Goal: Task Accomplishment & Management: Use online tool/utility

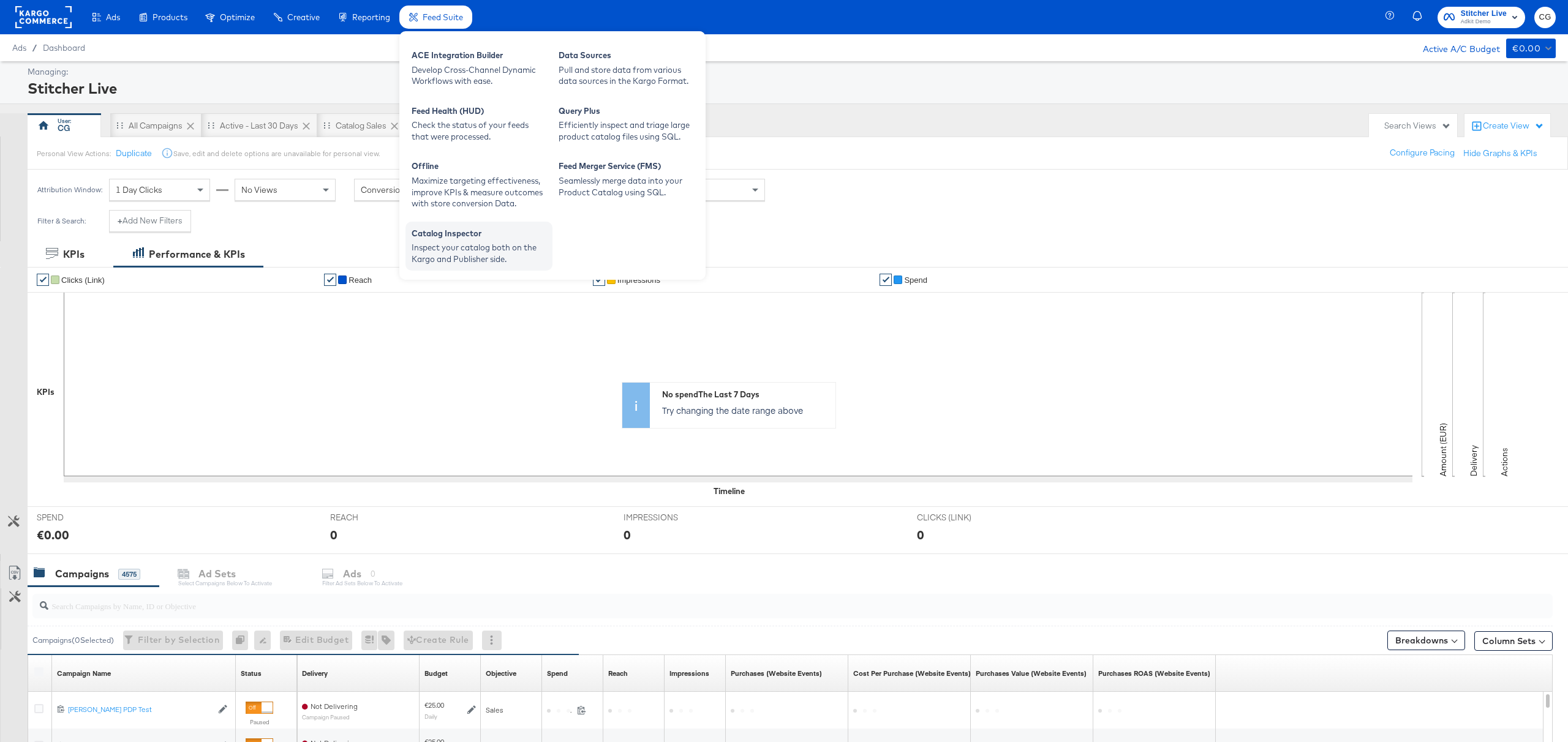
click at [492, 251] on div "Inspect your catalog both on the Kargo and Publisher side." at bounding box center [478, 253] width 135 height 23
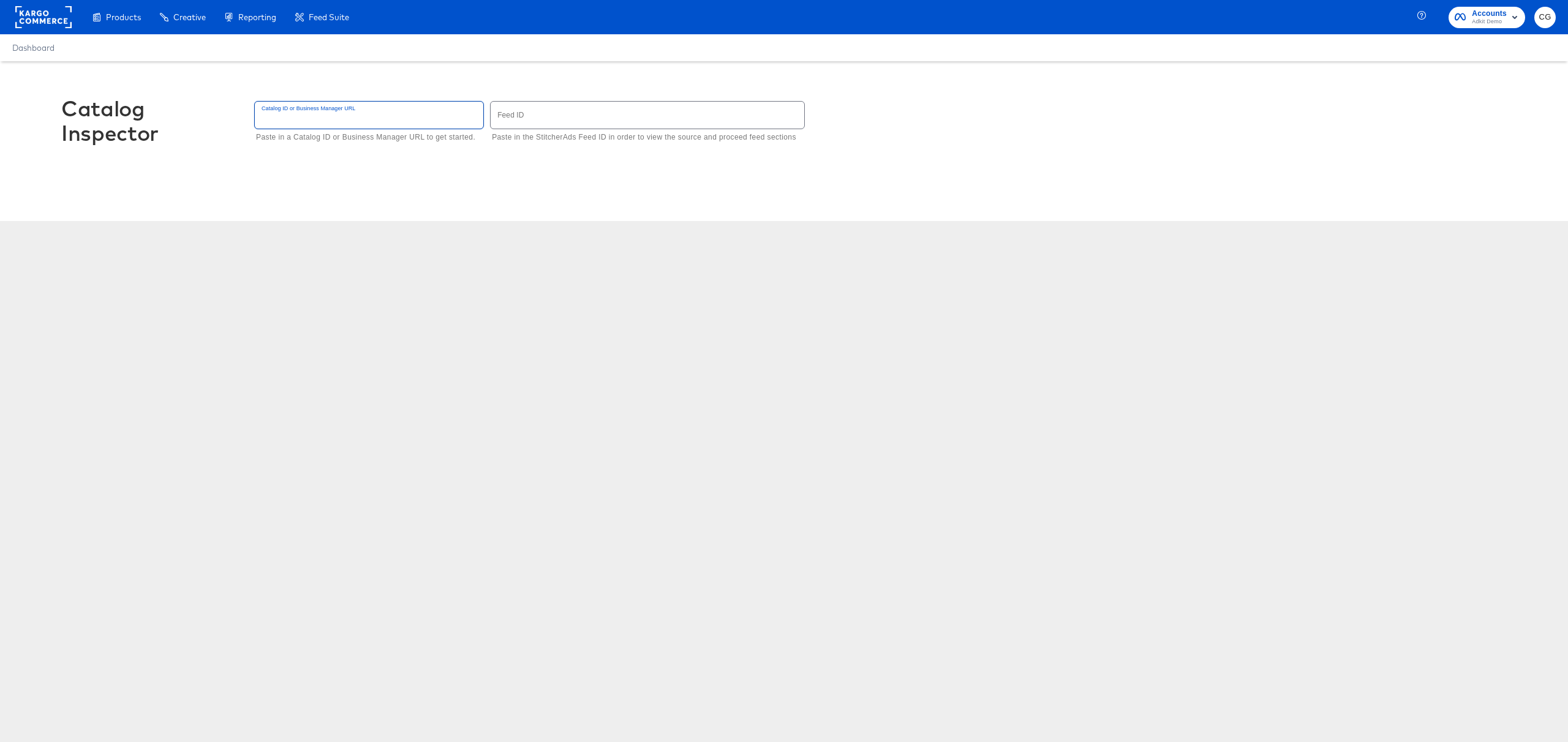
click at [451, 123] on input "text" at bounding box center [369, 115] width 228 height 26
click at [578, 120] on input "text" at bounding box center [647, 115] width 313 height 26
click at [379, 115] on input "text" at bounding box center [369, 115] width 228 height 26
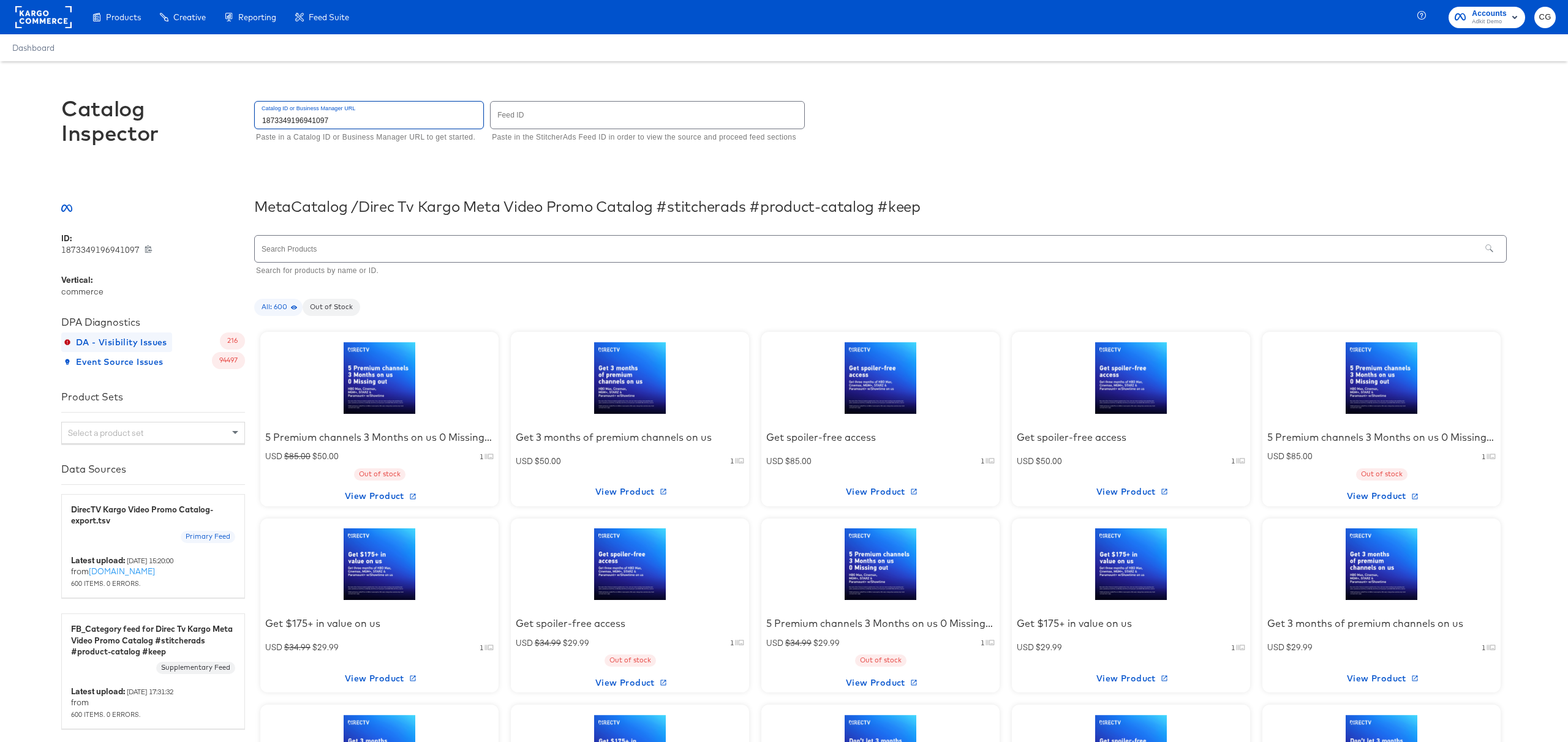
type input "1873349196941097"
click at [149, 339] on span "DA - Visibility Issues" at bounding box center [116, 342] width 101 height 15
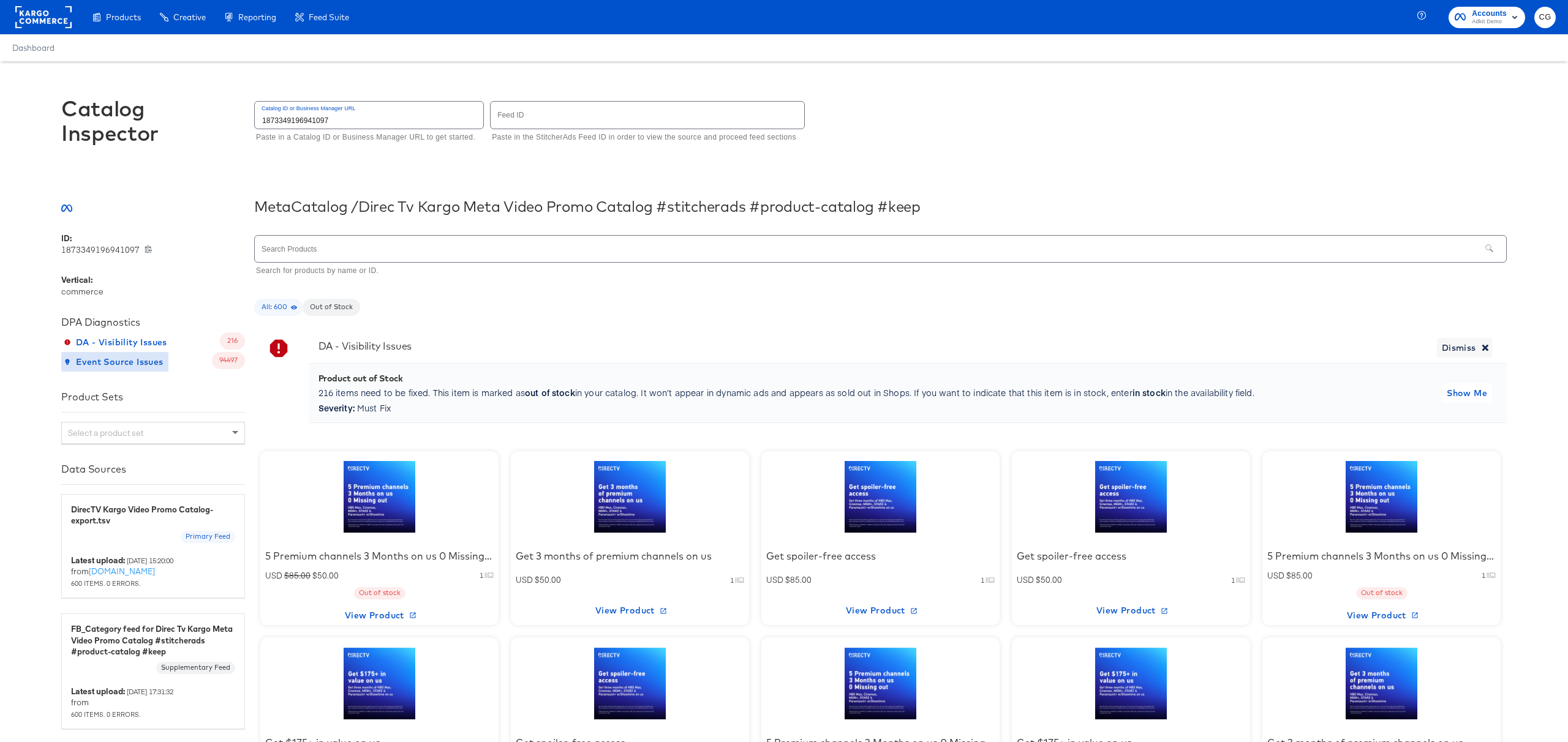
drag, startPoint x: 169, startPoint y: 356, endPoint x: 145, endPoint y: 361, distance: 24.5
click at [168, 356] on button "Event Source Issues" at bounding box center [115, 361] width 108 height 20
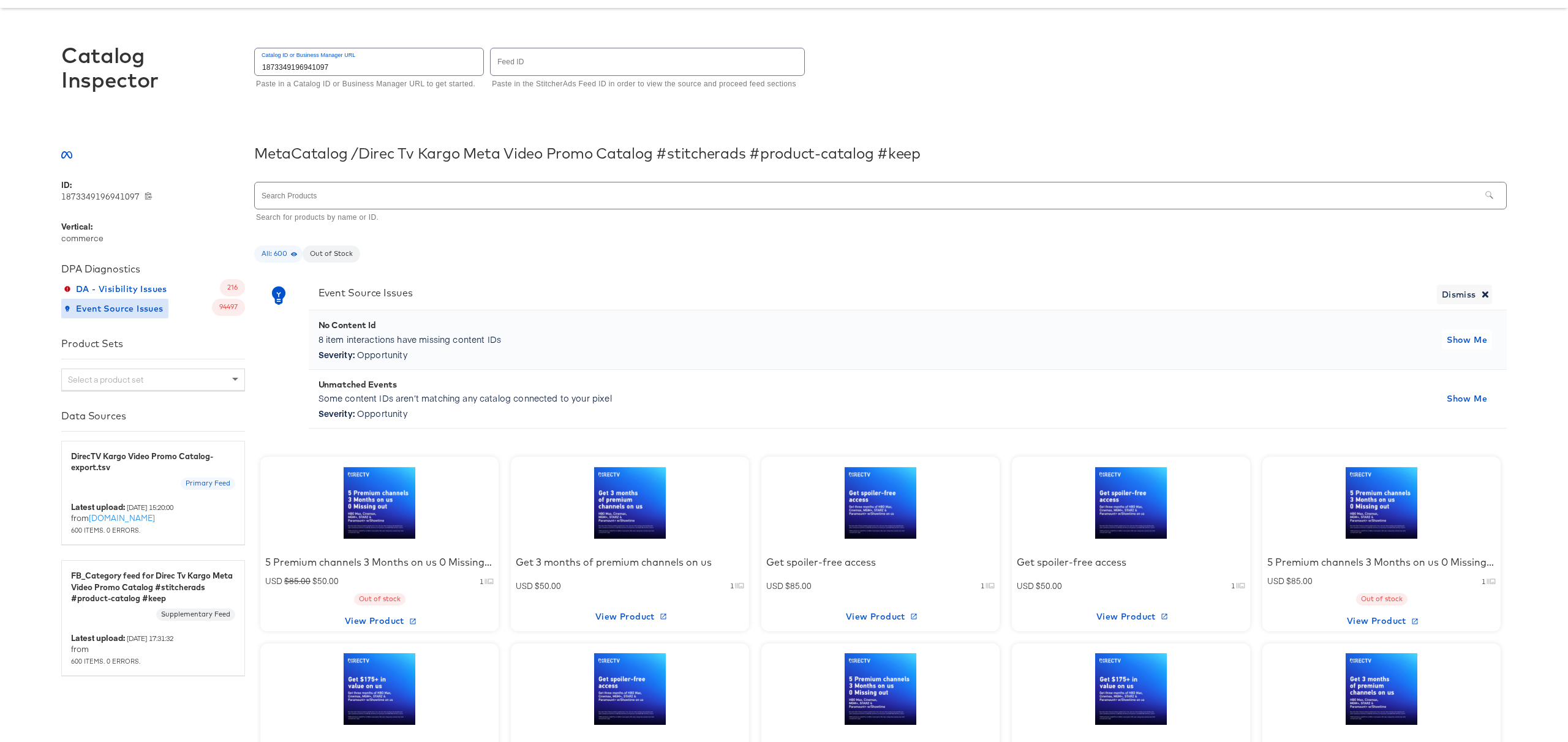
scroll to position [8, 0]
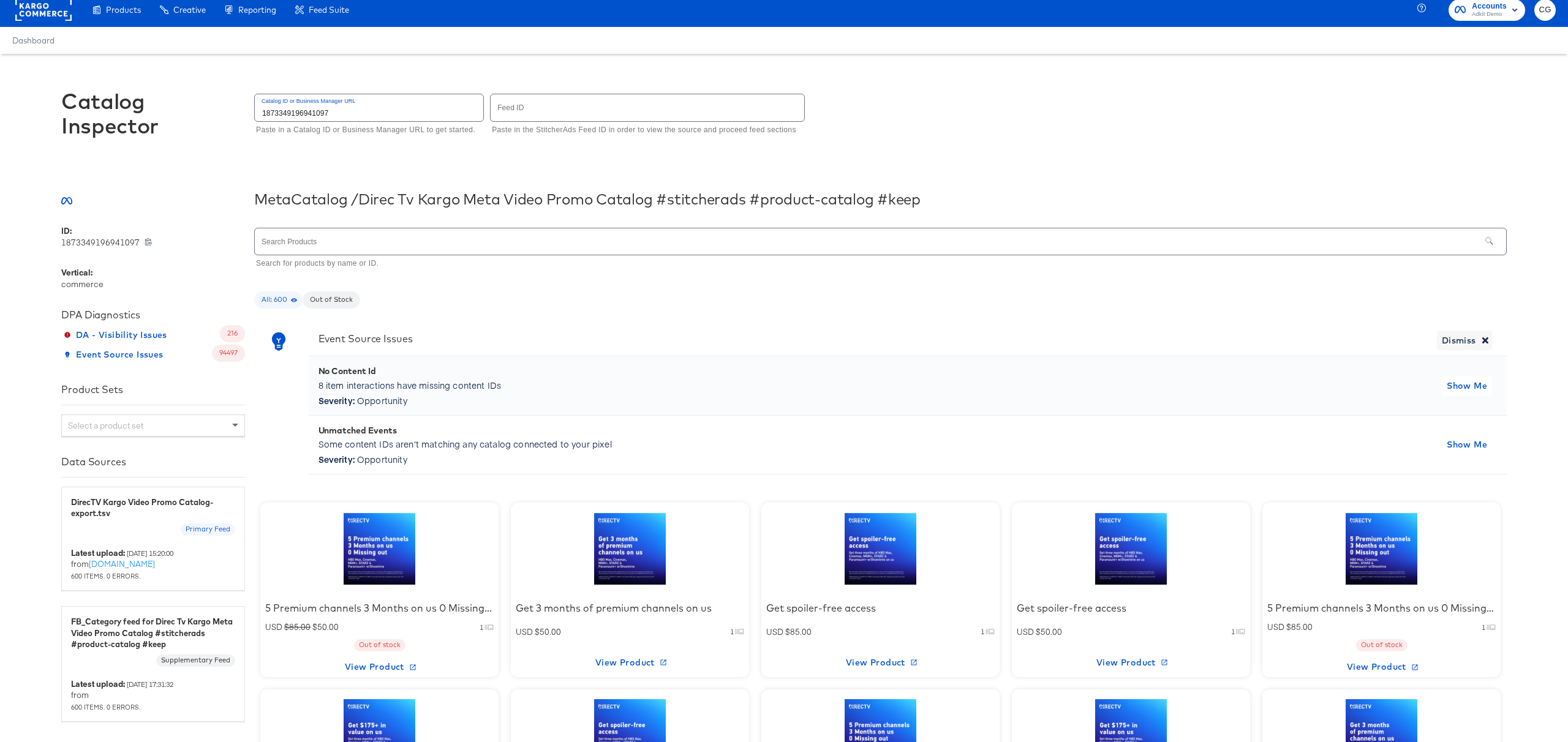
click at [393, 536] on div at bounding box center [379, 548] width 104 height 76
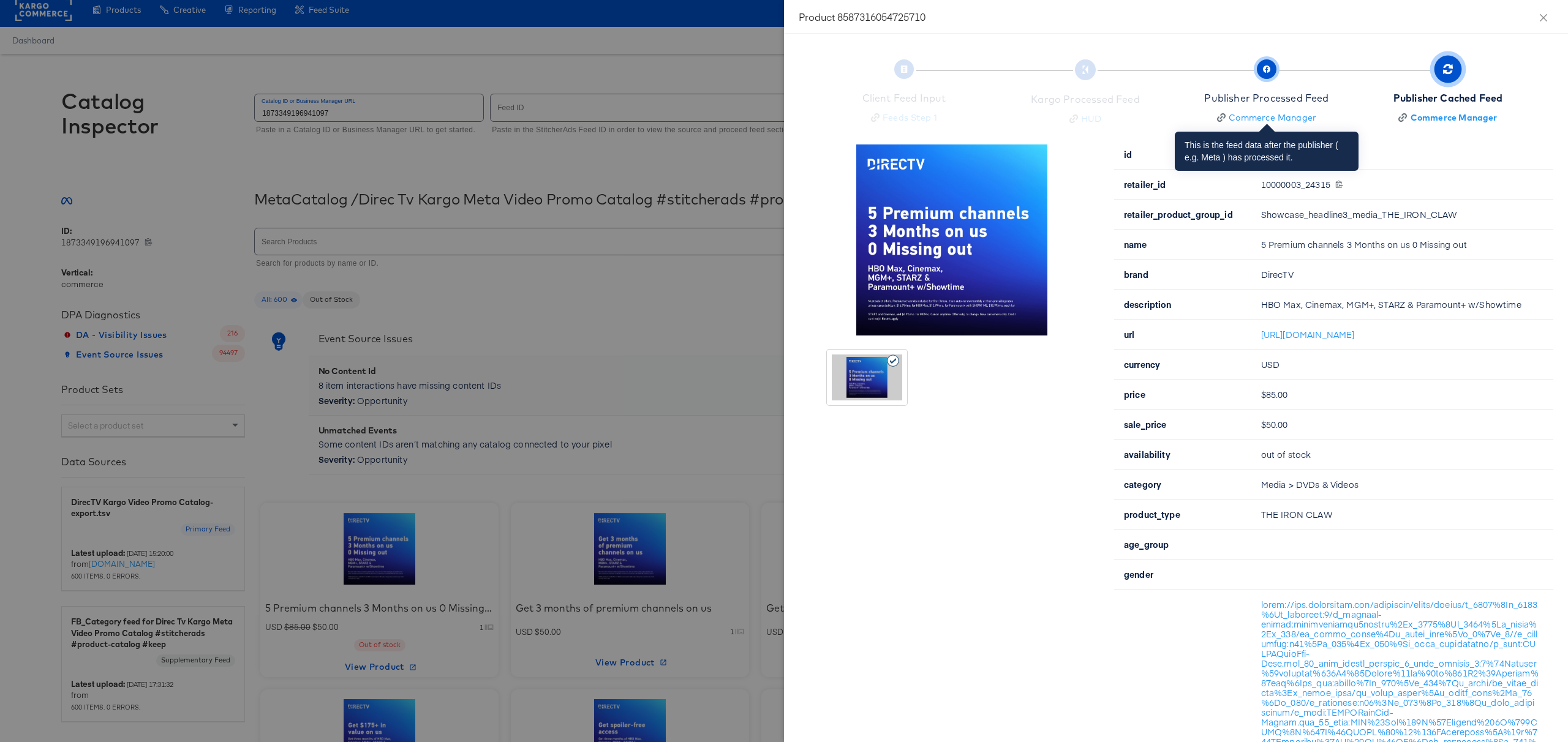
scroll to position [1, 0]
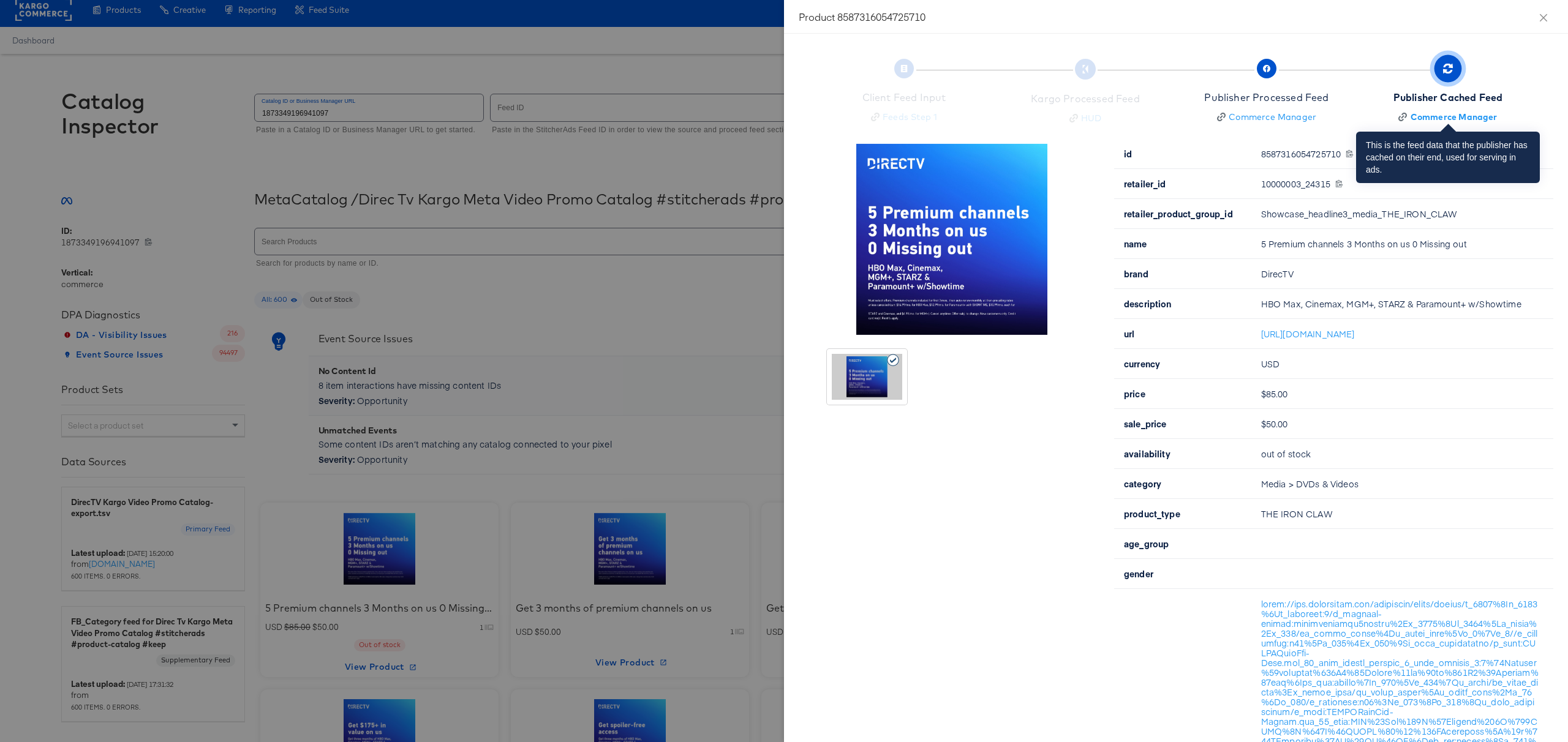
click at [1443, 77] on span "button" at bounding box center [1447, 68] width 27 height 27
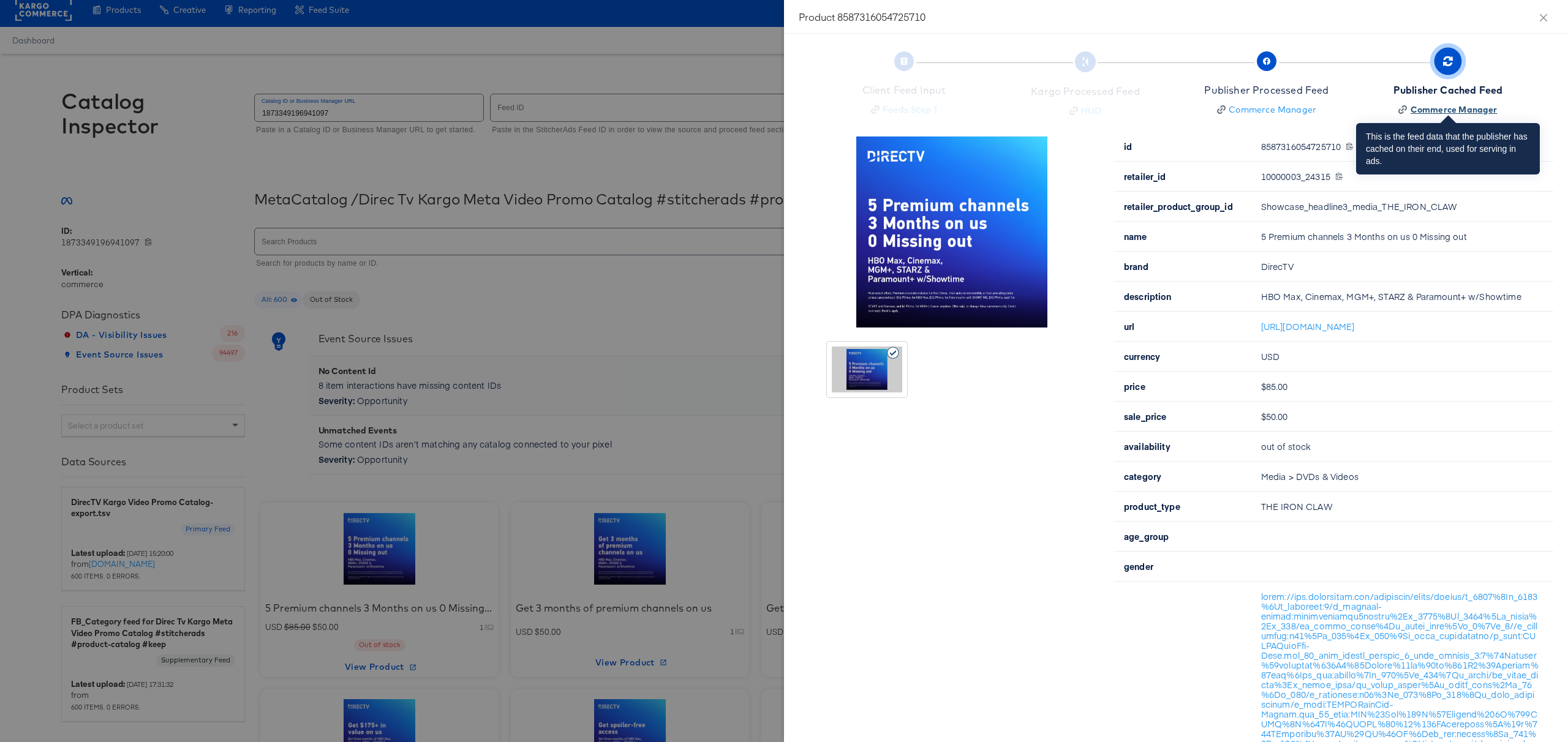
scroll to position [9, 0]
click at [1441, 90] on div "Publisher Cached Feed" at bounding box center [1448, 89] width 109 height 14
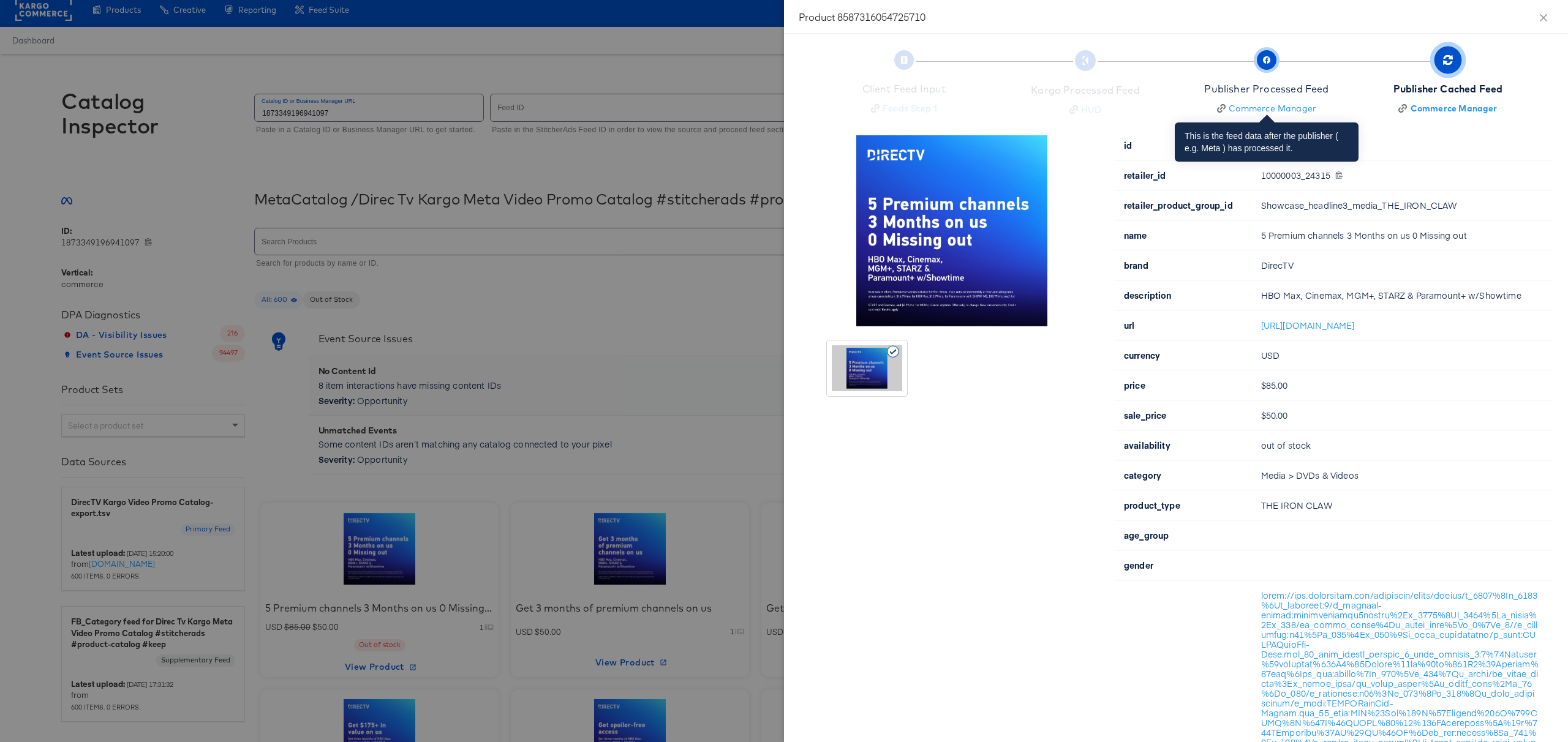
scroll to position [11, 0]
click at [1290, 75] on span "Publisher Processed Feed Commerce Manager" at bounding box center [1266, 82] width 125 height 60
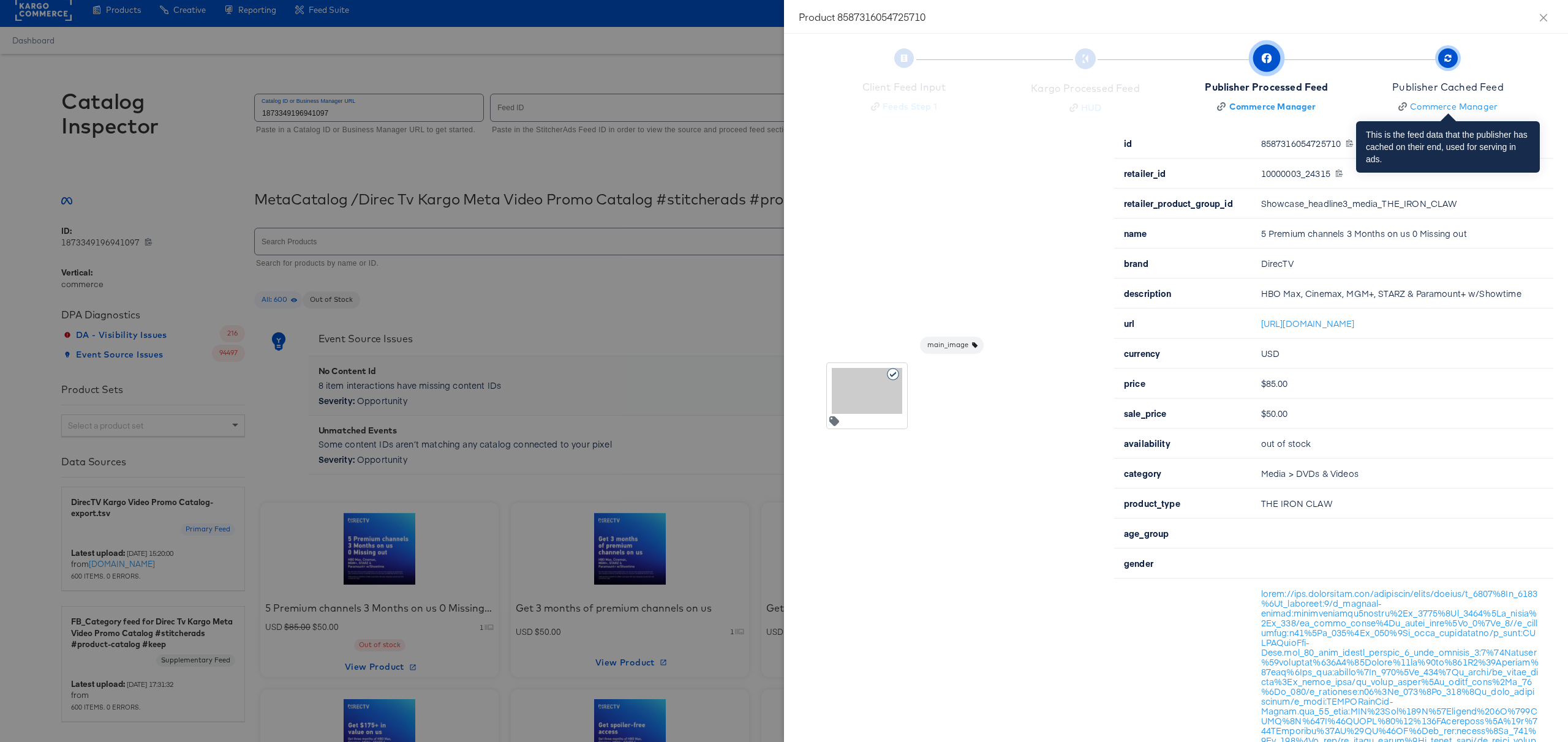
click at [1438, 72] on span "Publisher Cached Feed Commerce Manager" at bounding box center [1448, 82] width 111 height 60
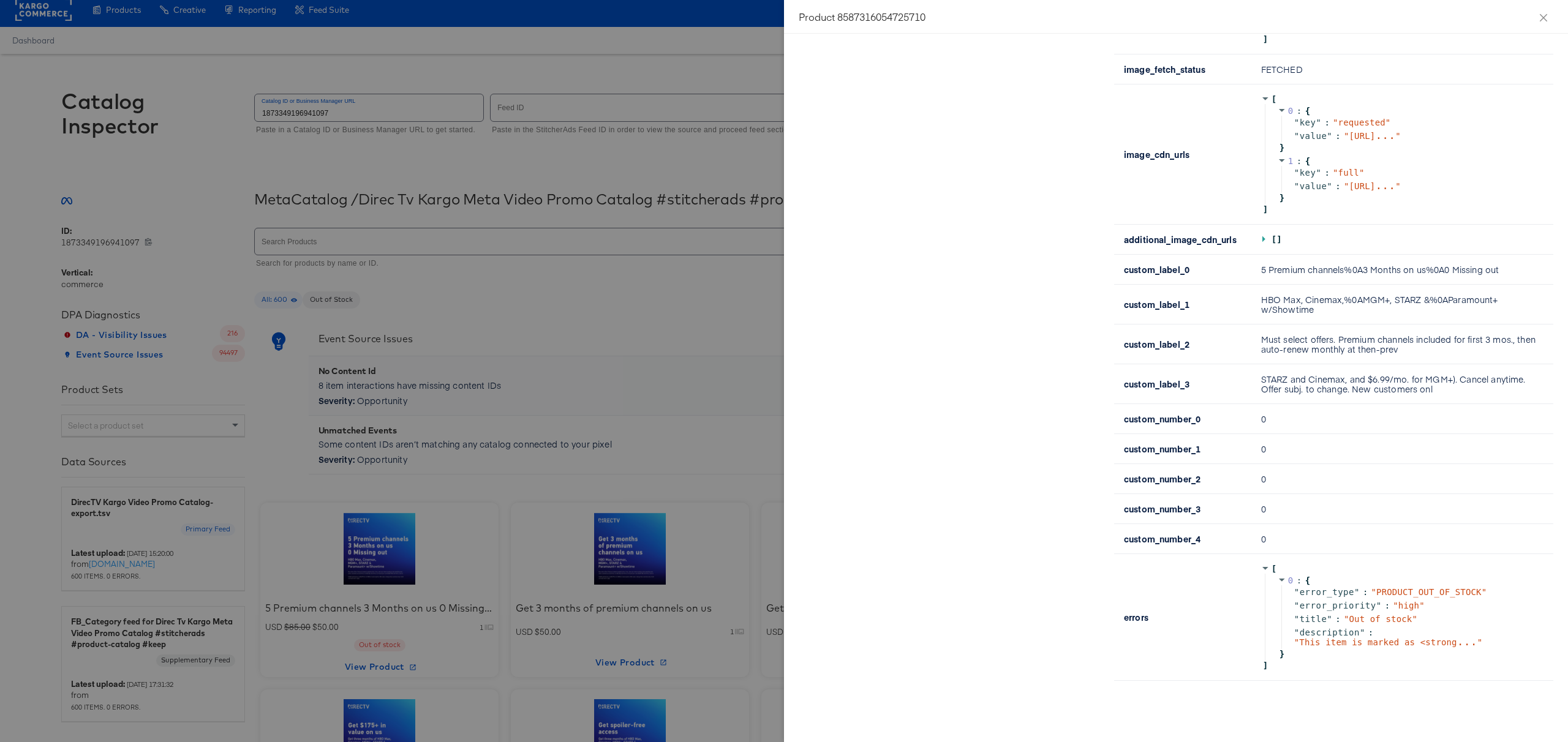
scroll to position [1107, 0]
click at [475, 405] on div at bounding box center [784, 371] width 1568 height 742
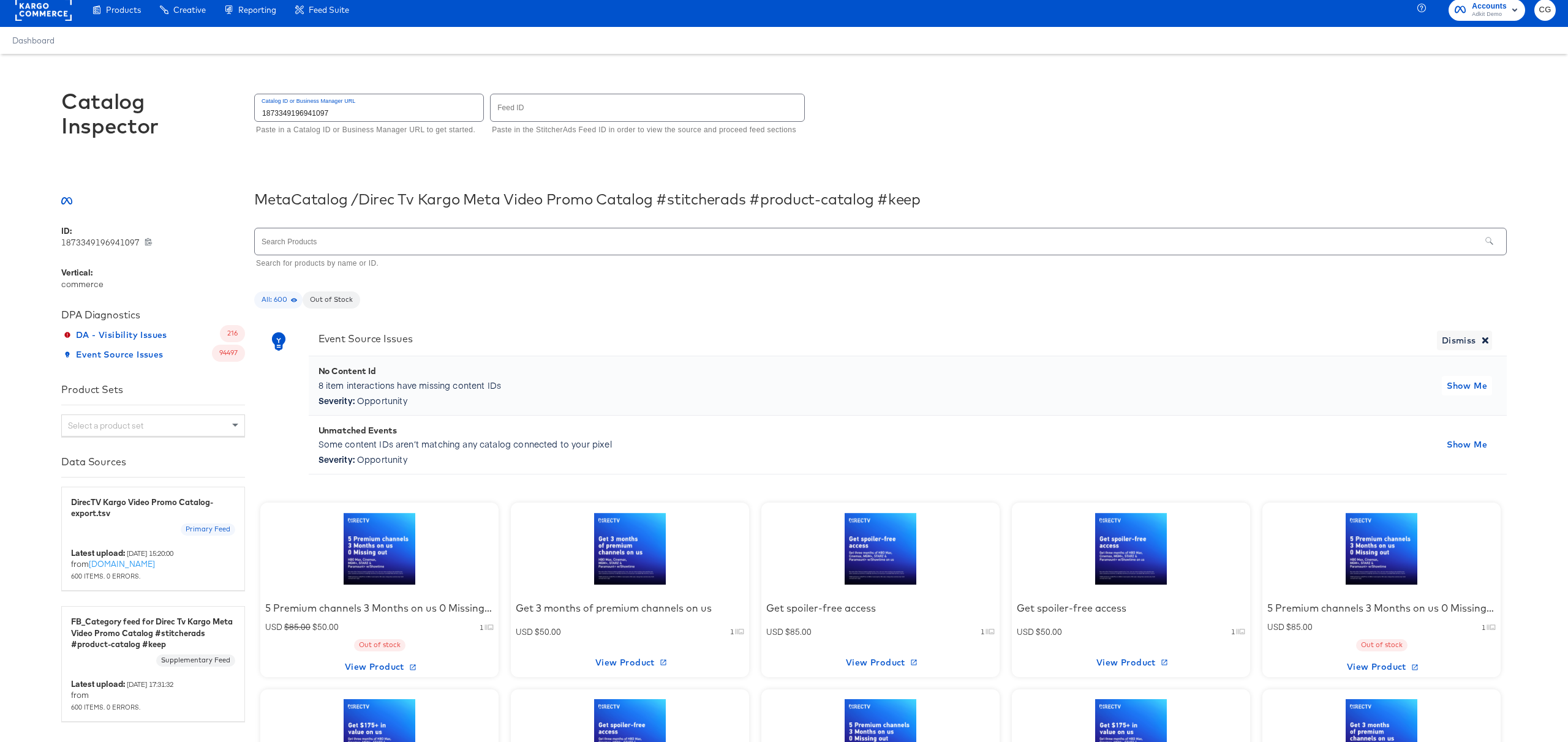
click at [616, 526] on div at bounding box center [630, 548] width 104 height 76
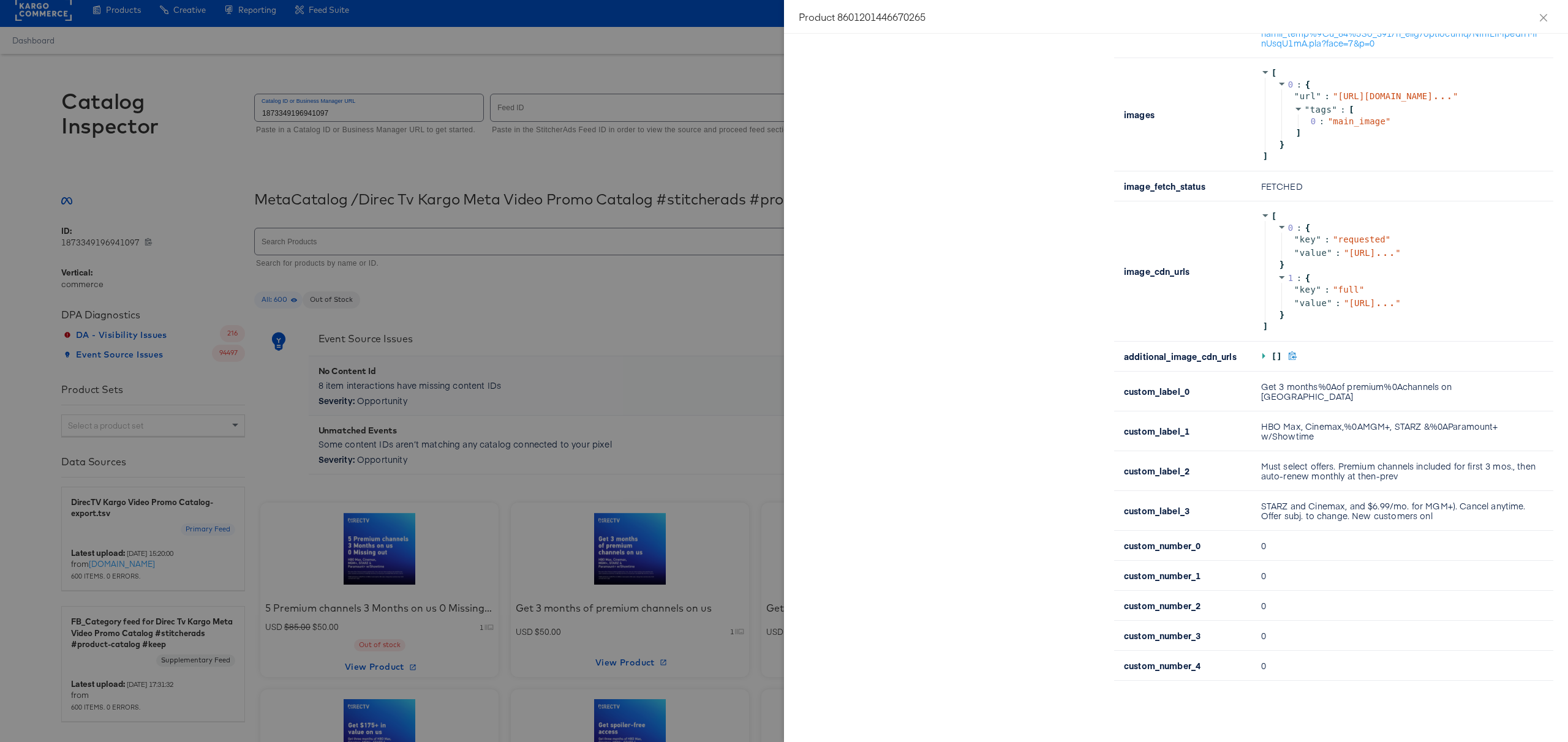
scroll to position [947, 0]
click at [1261, 360] on icon at bounding box center [1265, 355] width 8 height 8
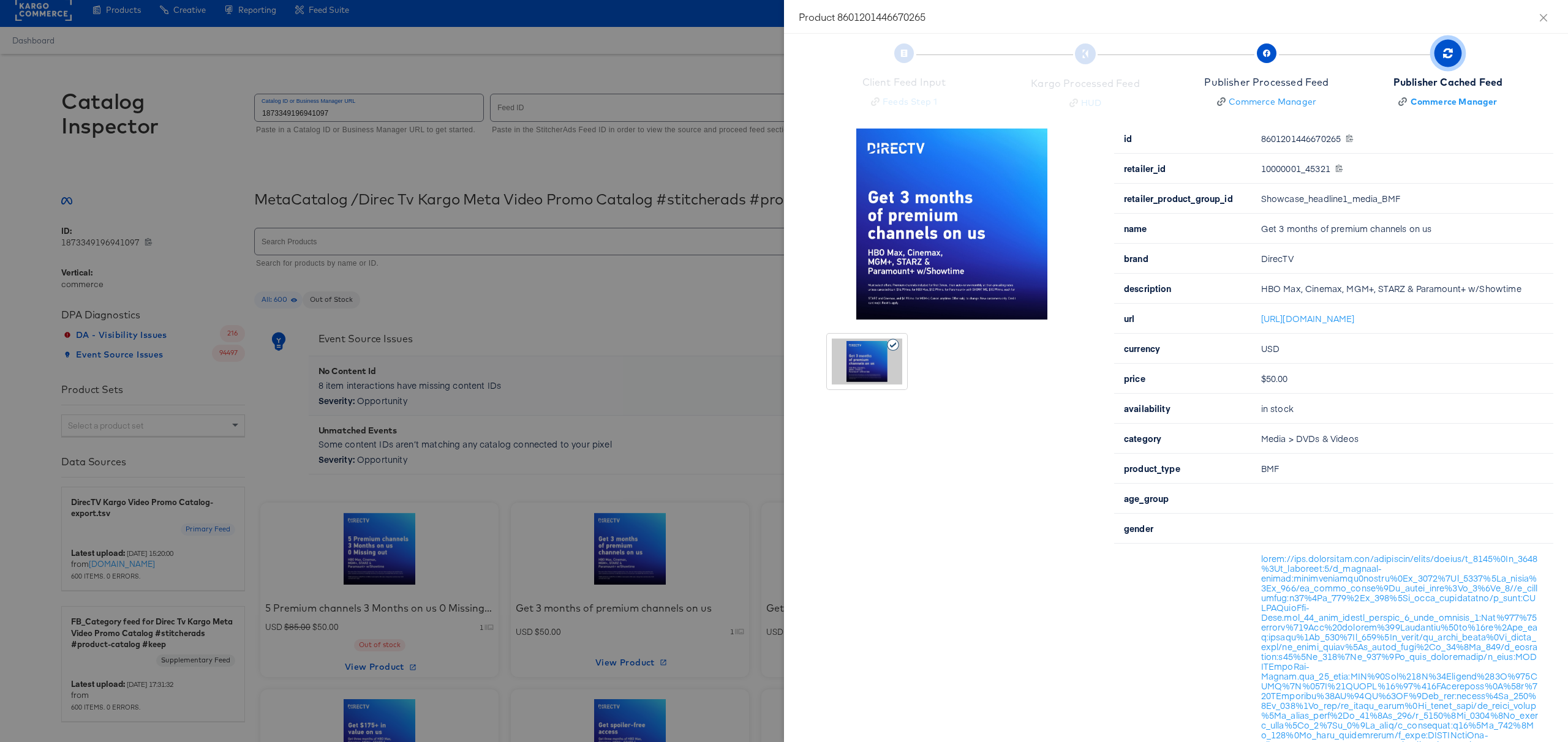
scroll to position [12, 0]
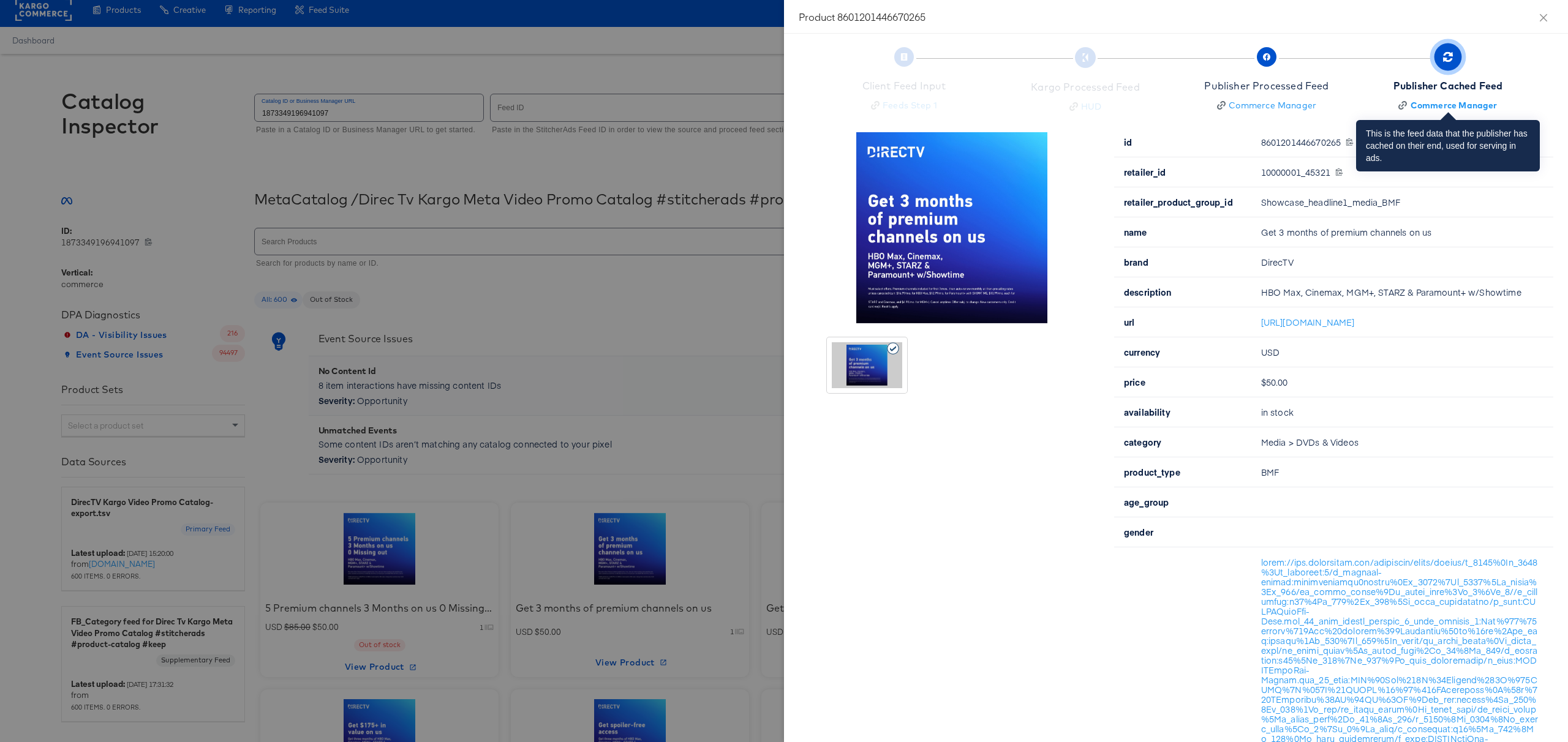
click at [1444, 65] on span "button" at bounding box center [1447, 57] width 27 height 27
click at [1450, 79] on div "Publisher Cached Feed" at bounding box center [1448, 86] width 109 height 14
click at [1420, 109] on div "Commerce Manager" at bounding box center [1454, 105] width 87 height 12
